Goal: Check status: Check status

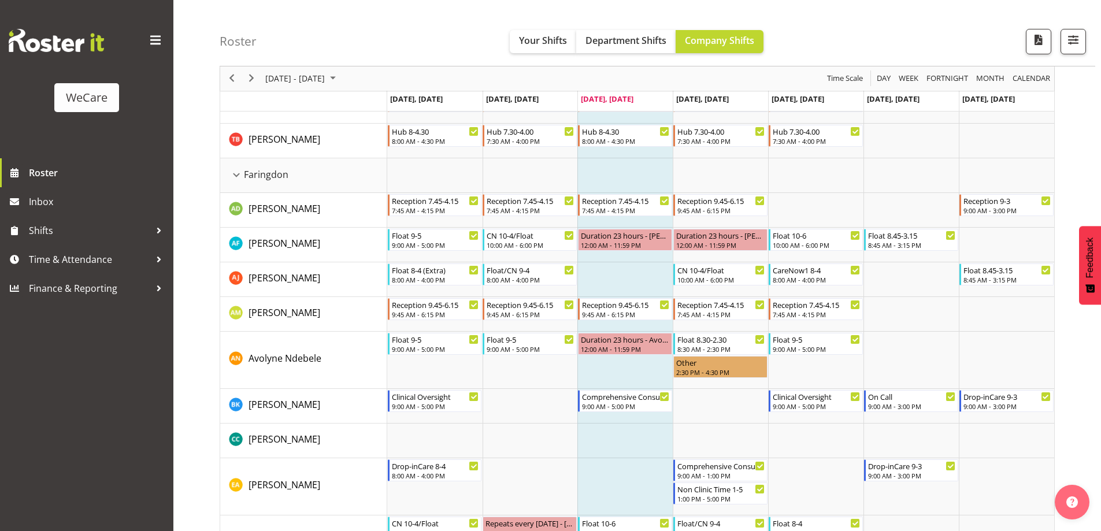
scroll to position [378, 0]
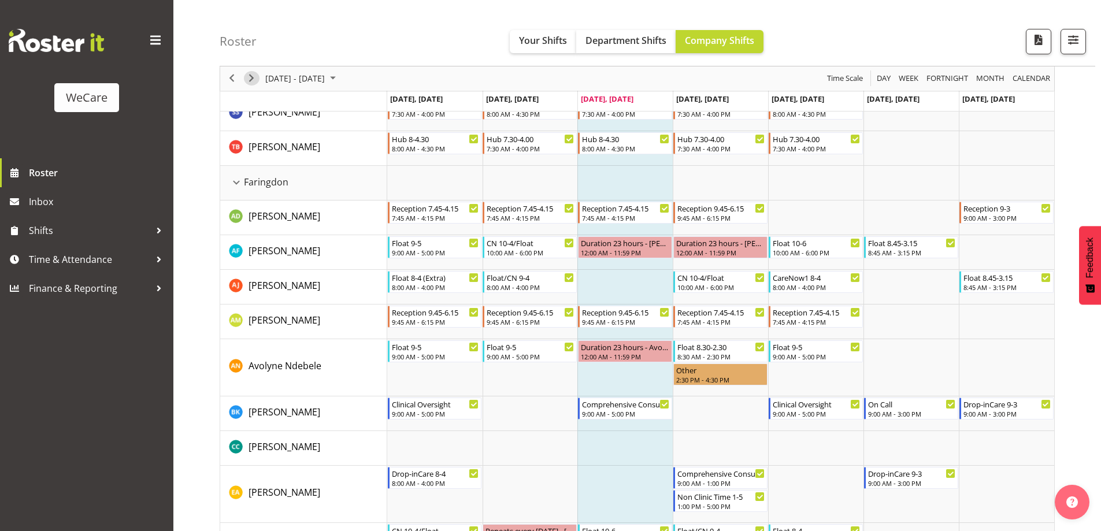
click at [254, 76] on span "Next" at bounding box center [251, 79] width 14 height 14
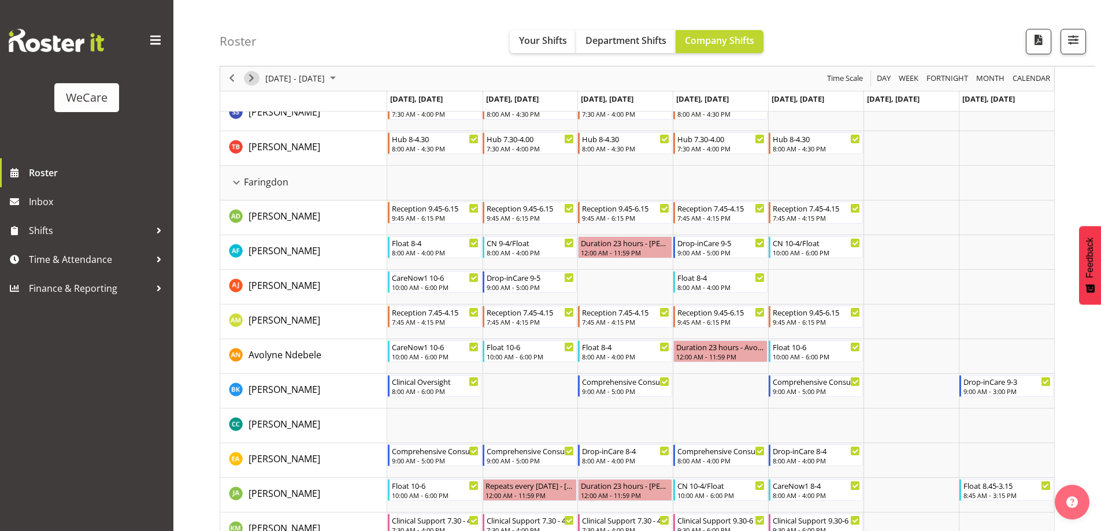
click at [254, 76] on span "Next" at bounding box center [251, 79] width 14 height 14
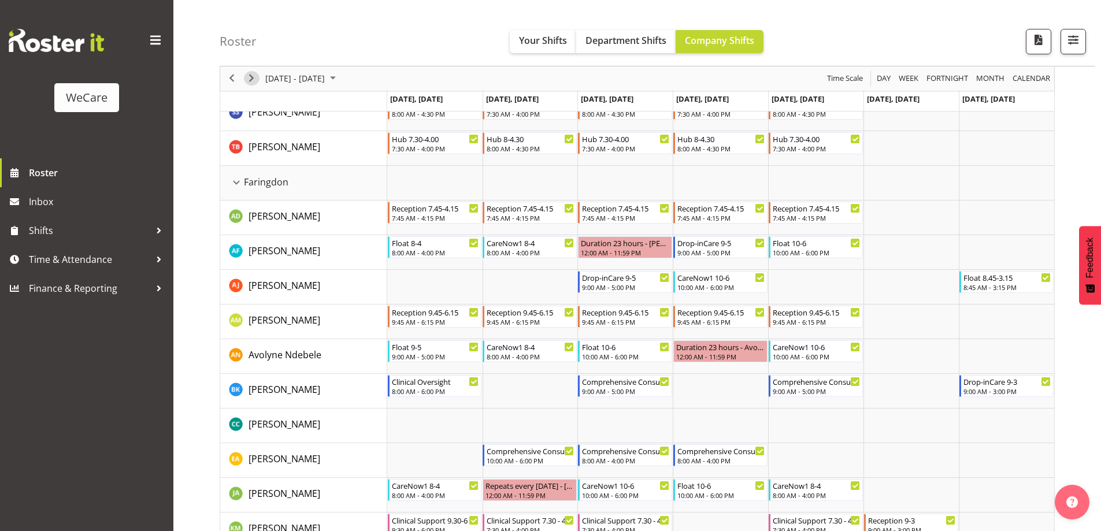
click at [254, 76] on span "Next" at bounding box center [251, 79] width 14 height 14
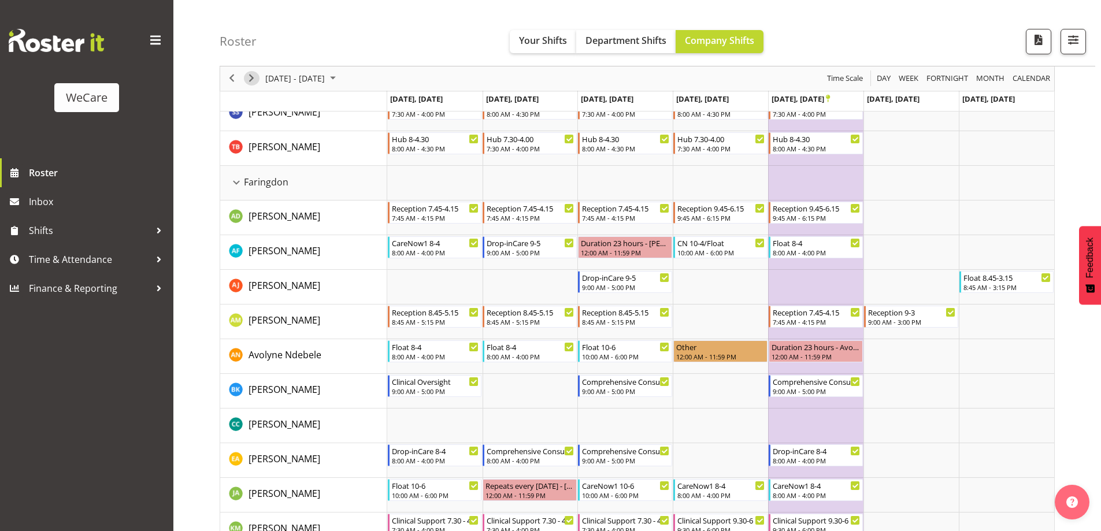
click at [250, 77] on span "Next" at bounding box center [251, 79] width 14 height 14
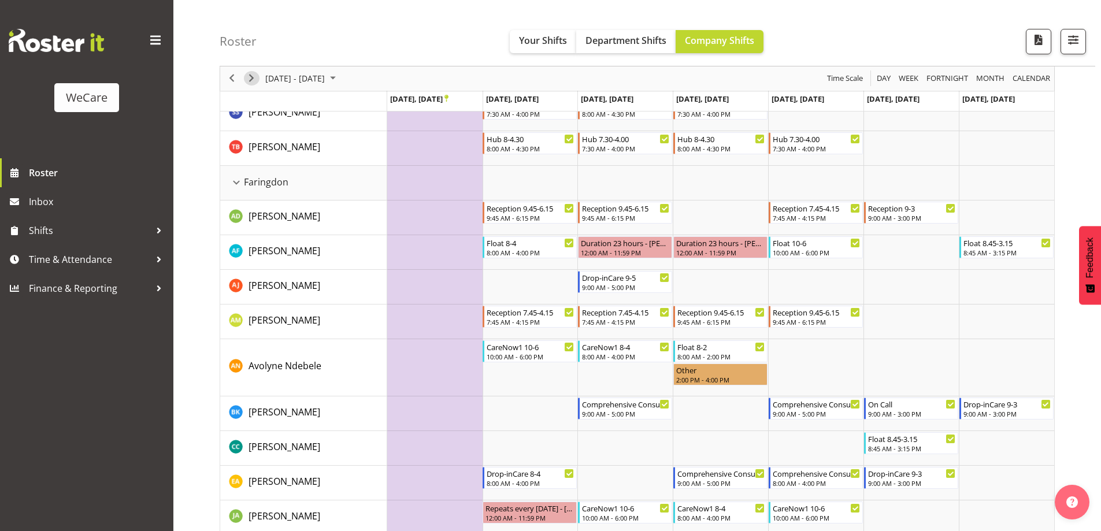
click at [250, 77] on span "Next" at bounding box center [251, 79] width 14 height 14
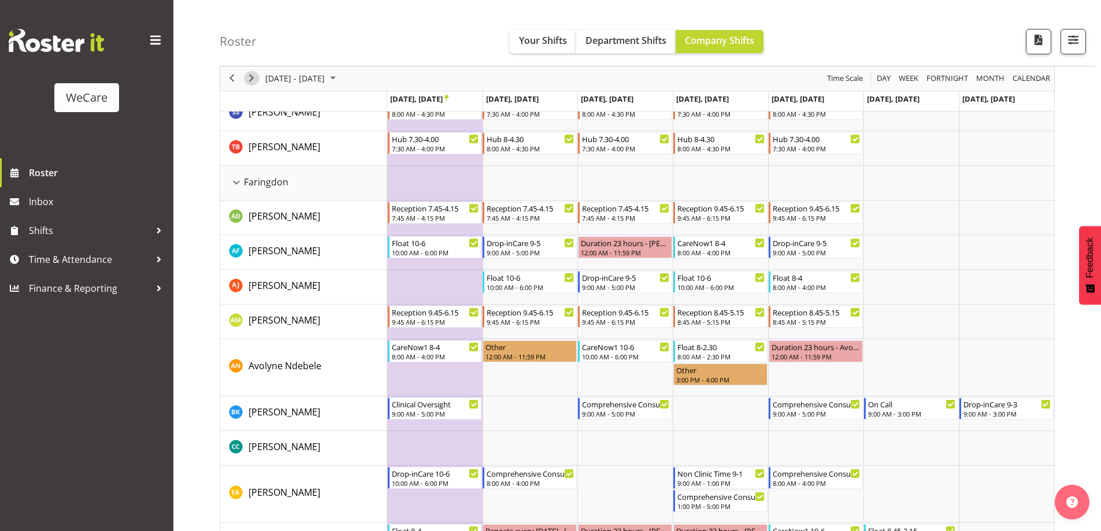
click at [250, 77] on span "Next" at bounding box center [251, 79] width 14 height 14
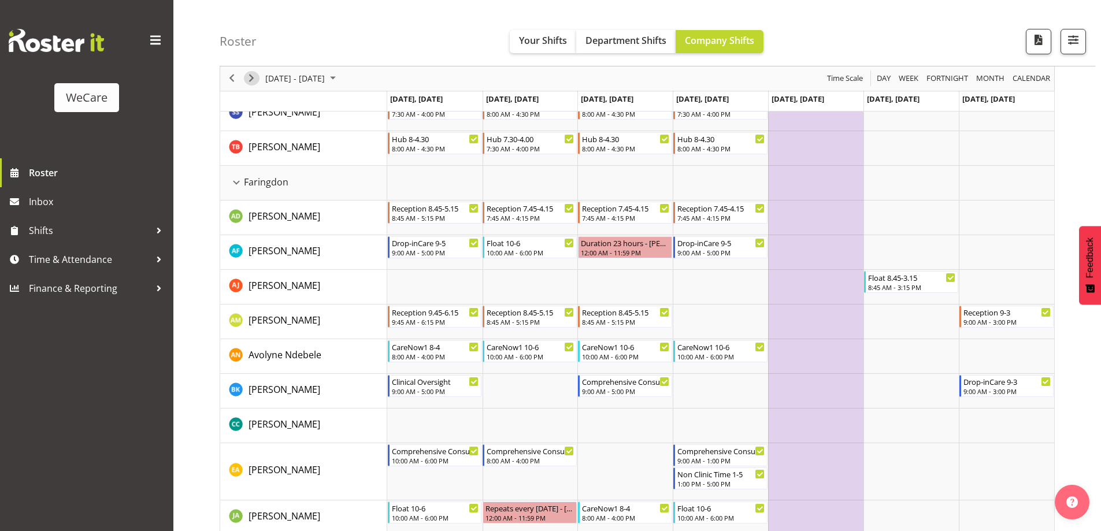
click at [250, 77] on span "Next" at bounding box center [251, 79] width 14 height 14
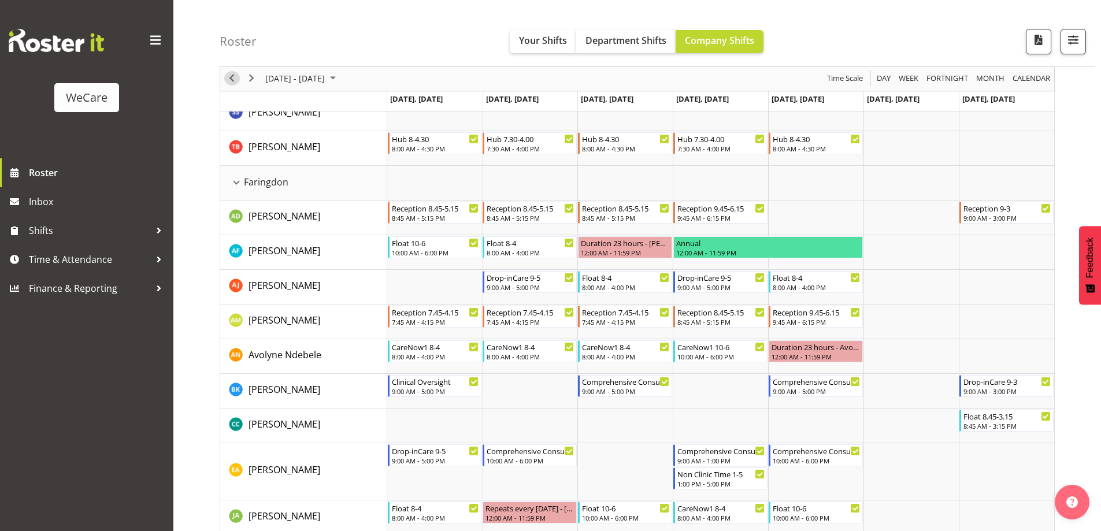
click at [233, 78] on span "Previous" at bounding box center [232, 79] width 14 height 14
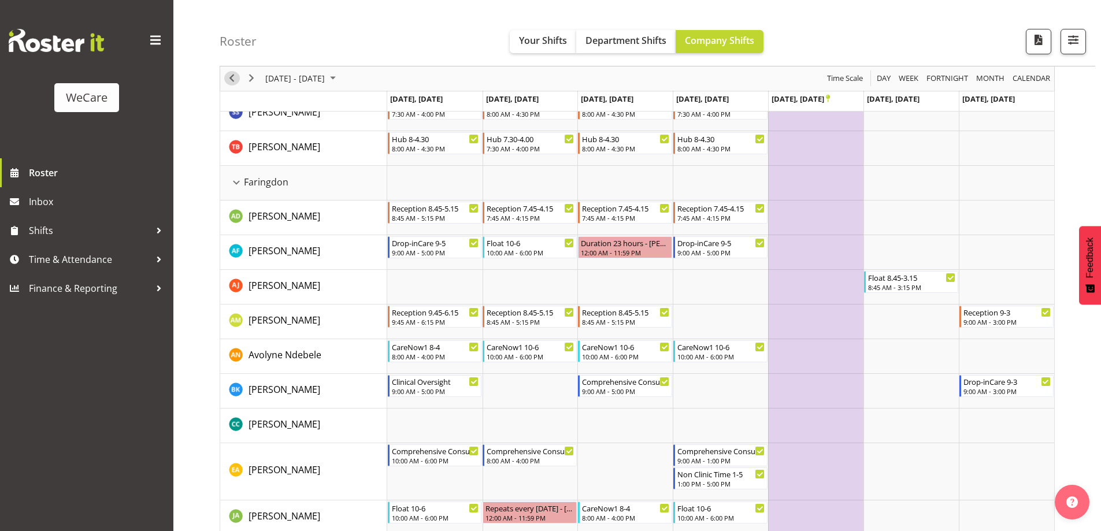
click at [233, 78] on span "Previous" at bounding box center [232, 79] width 14 height 14
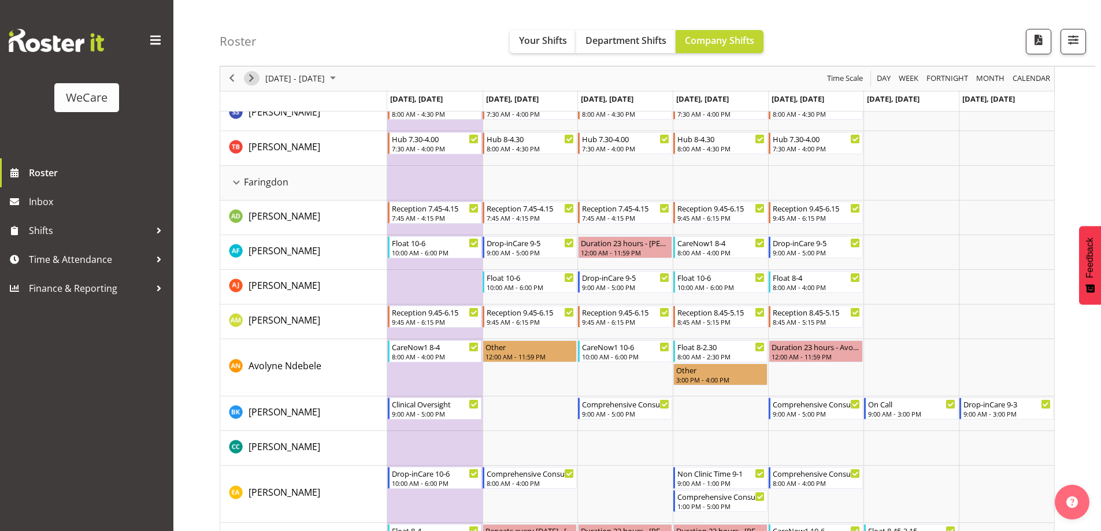
click at [254, 77] on span "Next" at bounding box center [251, 79] width 14 height 14
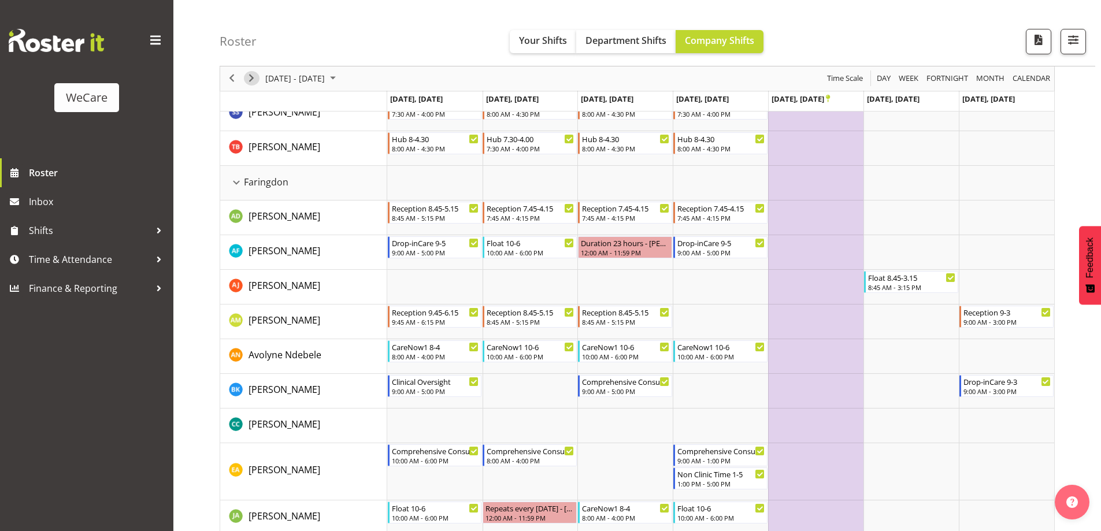
click at [254, 77] on span "Next" at bounding box center [251, 79] width 14 height 14
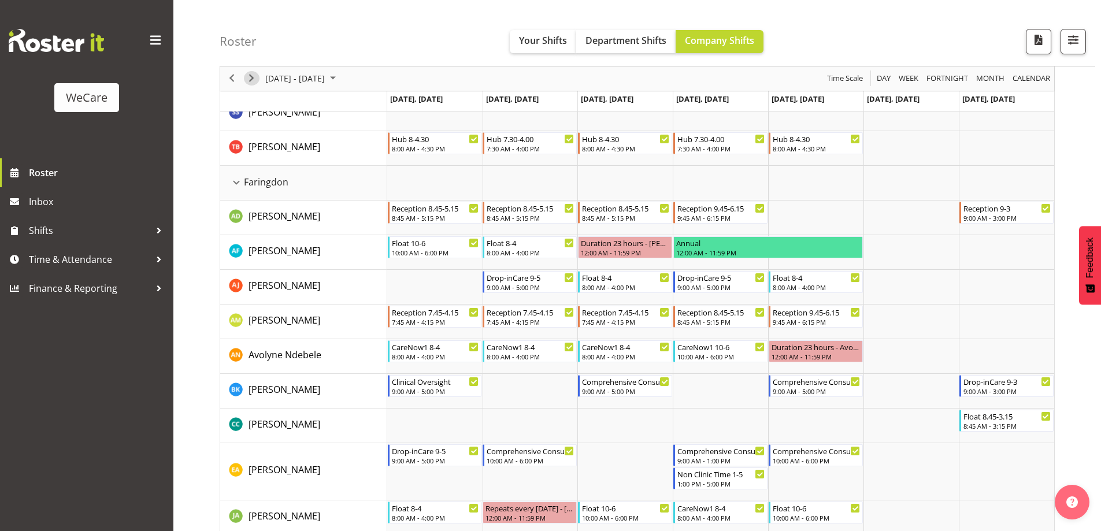
click at [254, 77] on span "Next" at bounding box center [251, 79] width 14 height 14
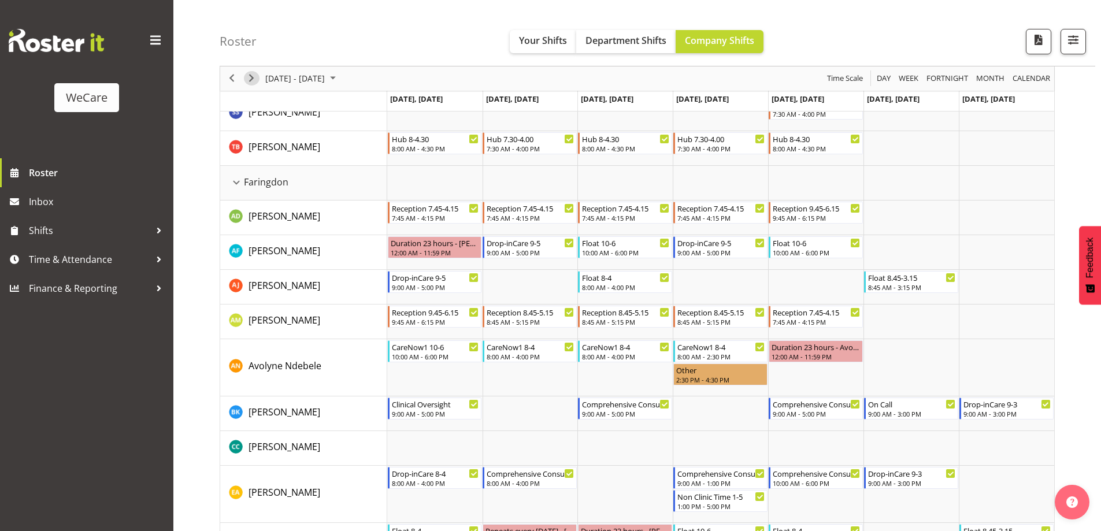
click at [254, 77] on span "Next" at bounding box center [251, 79] width 14 height 14
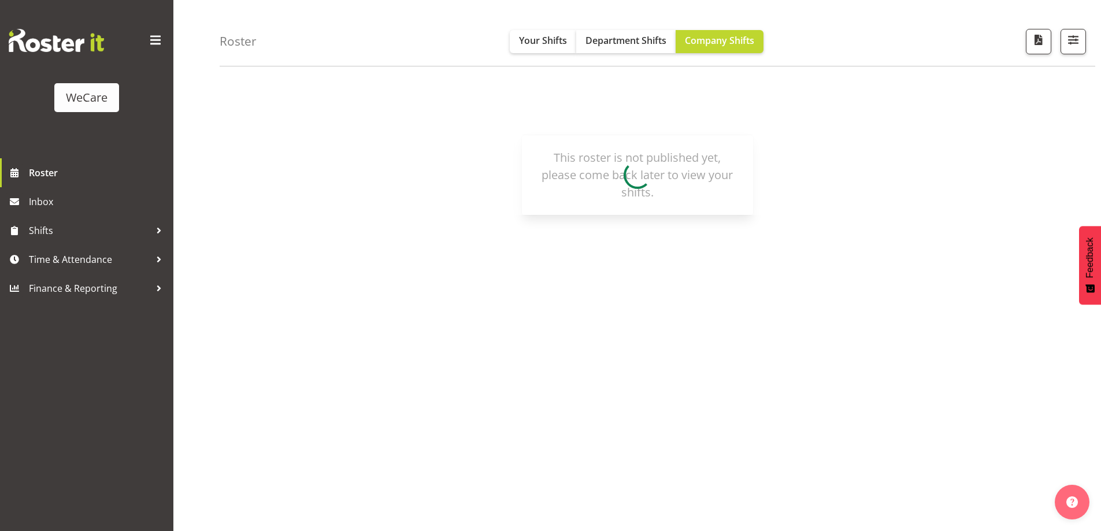
scroll to position [38, 0]
click at [548, 38] on span "Your Shifts" at bounding box center [543, 40] width 48 height 13
